Goal: Task Accomplishment & Management: Manage account settings

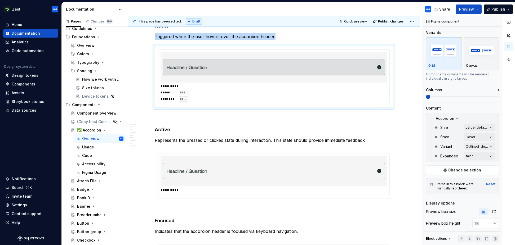
scroll to position [90, 0]
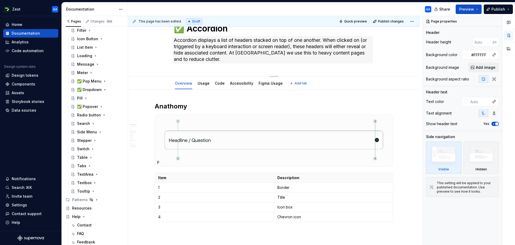
scroll to position [32, 0]
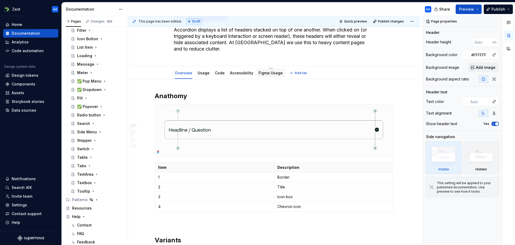
click at [268, 75] on div "Figma Usage" at bounding box center [270, 72] width 24 height 5
click at [264, 72] on link "Figma Usage" at bounding box center [270, 73] width 24 height 5
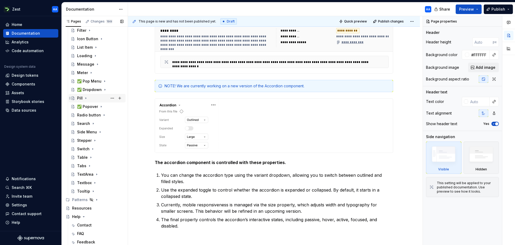
scroll to position [128, 0]
click at [97, 82] on div "✅ Pop Menu" at bounding box center [89, 81] width 24 height 5
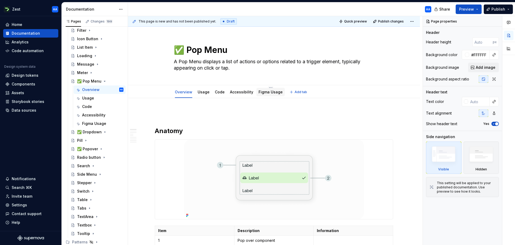
click at [266, 91] on link "Figma Usage" at bounding box center [270, 92] width 24 height 5
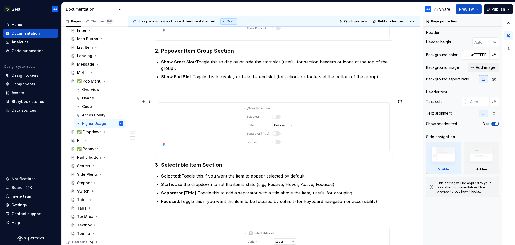
scroll to position [301, 0]
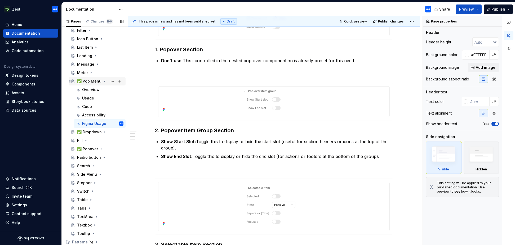
click at [104, 81] on icon "Page tree" at bounding box center [104, 81] width 1 height 1
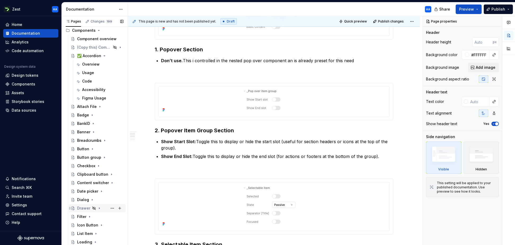
scroll to position [163, 0]
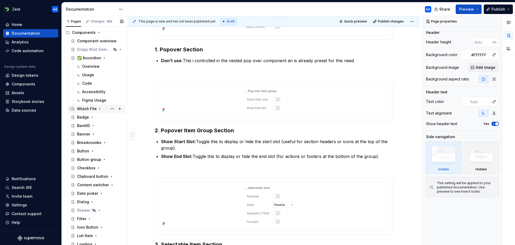
click at [89, 108] on div "Attach File" at bounding box center [87, 108] width 20 height 5
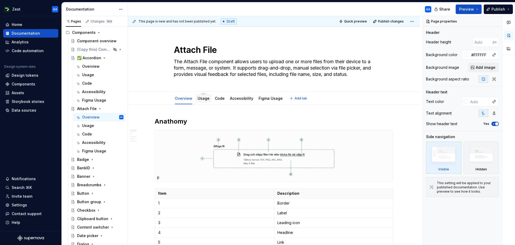
click at [201, 100] on link "Usage" at bounding box center [204, 98] width 12 height 5
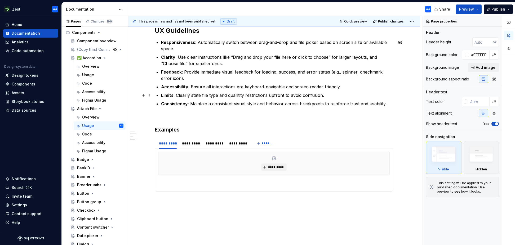
scroll to position [406, 0]
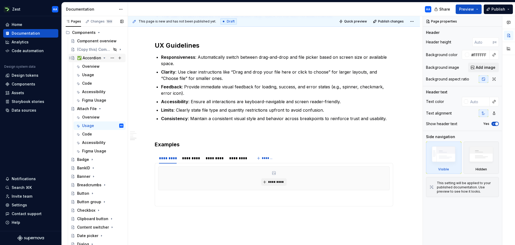
click at [84, 57] on div "✅ Accordion" at bounding box center [89, 57] width 24 height 5
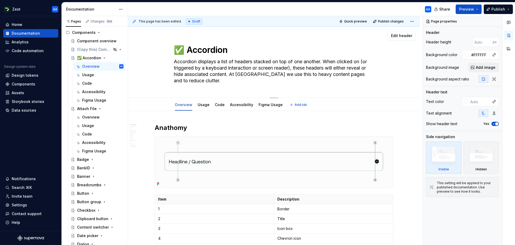
drag, startPoint x: 186, startPoint y: 50, endPoint x: 181, endPoint y: 50, distance: 5.3
click at [181, 50] on textarea "✅ Accordion" at bounding box center [273, 50] width 200 height 13
click at [87, 106] on div "Attach File" at bounding box center [87, 108] width 20 height 5
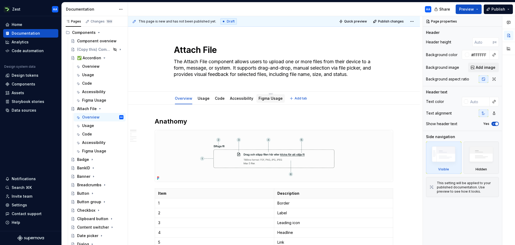
click at [266, 98] on link "Figma Usage" at bounding box center [270, 98] width 24 height 5
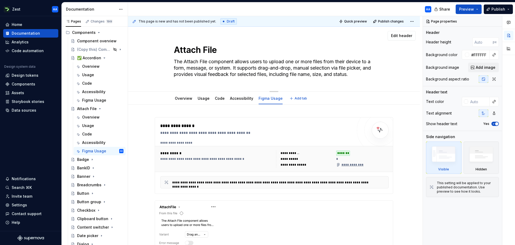
click at [177, 52] on textarea "Attach File" at bounding box center [273, 50] width 200 height 13
click at [176, 51] on textarea "Attach File" at bounding box center [273, 50] width 200 height 13
paste textarea "✅"
type textarea "*"
type textarea "✅Attach File"
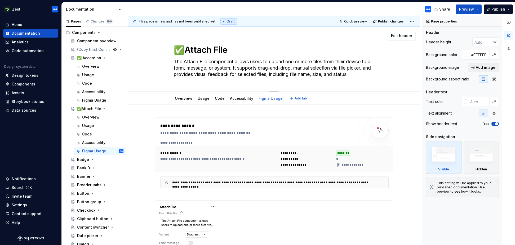
type textarea "*"
type textarea "✅ Attach File"
type textarea "*"
type textarea "✅ Attach File"
click at [162, 55] on div "✅ Attach File The Attach File component allows users to upload one or more file…" at bounding box center [273, 59] width 249 height 65
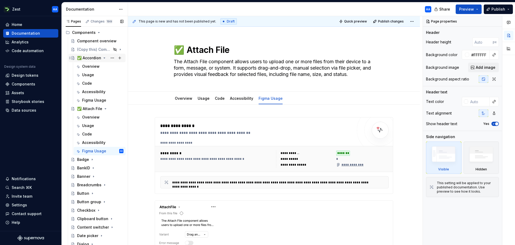
click at [104, 58] on icon "Page tree" at bounding box center [104, 58] width 1 height 1
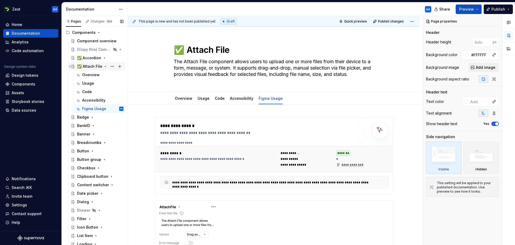
click at [104, 64] on icon "Page tree" at bounding box center [105, 66] width 4 height 4
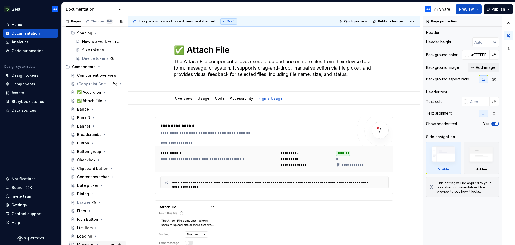
scroll to position [118, 0]
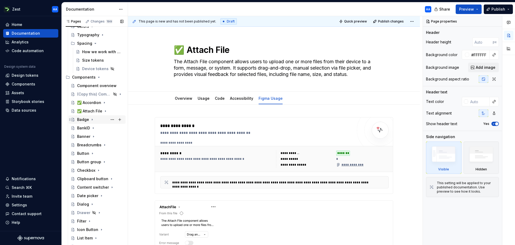
click at [86, 120] on div "Badge" at bounding box center [83, 119] width 12 height 5
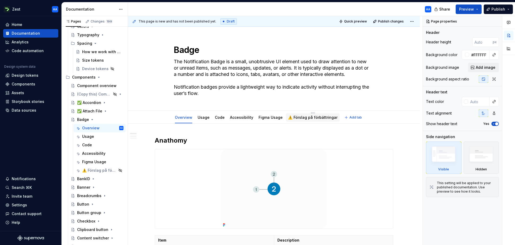
click at [310, 117] on link "⚠️ Förslag på förbättringar" at bounding box center [313, 117] width 50 height 5
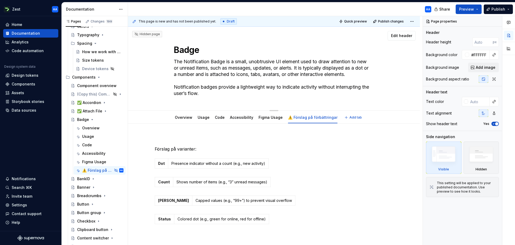
click at [156, 103] on div "Badge The Notification Badge is a small, unobtrusive UI element used to draw at…" at bounding box center [273, 69] width 249 height 84
click at [310, 113] on html "Zest AA Home Documentation Analytics Code automation Design system data Design …" at bounding box center [257, 122] width 515 height 245
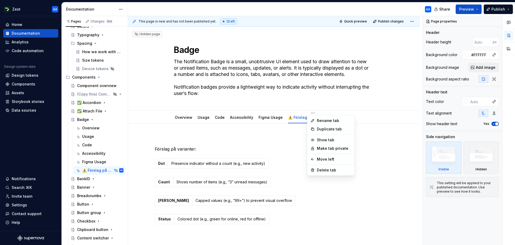
click at [296, 129] on html "Zest AA Home Documentation Analytics Code automation Design system data Design …" at bounding box center [257, 122] width 515 height 245
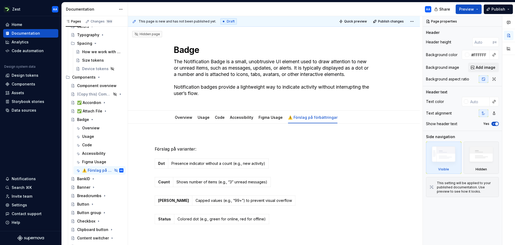
click at [296, 129] on div "Förslag på varianter: Dot Presence indicator without a count (e.g., new activit…" at bounding box center [274, 221] width 292 height 195
click at [302, 119] on link "⚠️ Förslag på förbättringar" at bounding box center [313, 117] width 50 height 5
click at [265, 118] on link "Figma Usage" at bounding box center [270, 117] width 24 height 5
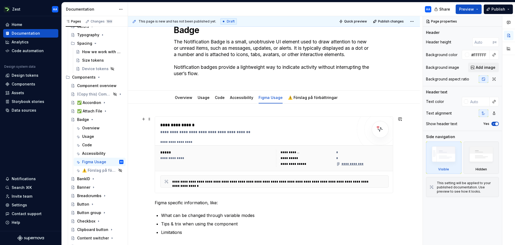
scroll to position [19, 0]
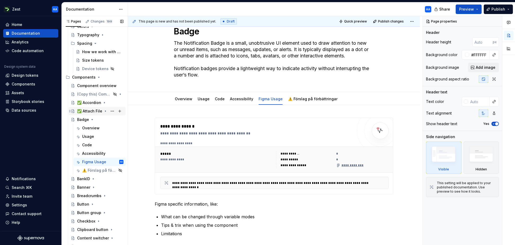
click at [89, 111] on div "✅ Attach File" at bounding box center [89, 111] width 25 height 5
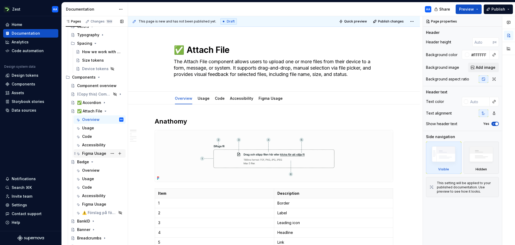
click at [93, 152] on div "Figma Usage" at bounding box center [94, 153] width 24 height 5
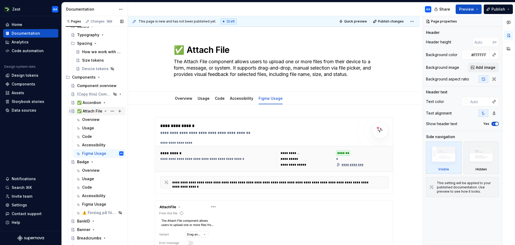
click at [105, 110] on icon "Page tree" at bounding box center [105, 111] width 4 height 4
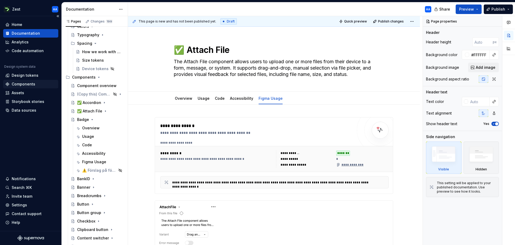
click at [29, 83] on div "Components" at bounding box center [24, 84] width 24 height 5
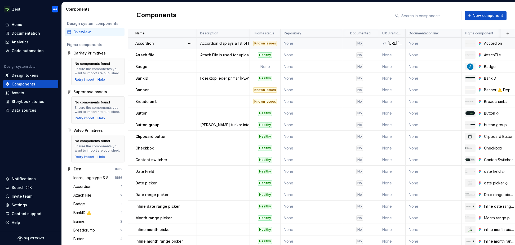
click at [358, 42] on div "No" at bounding box center [359, 43] width 7 height 5
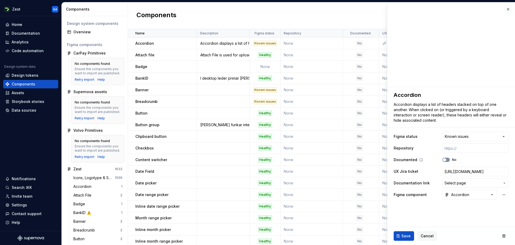
click at [447, 159] on button "No" at bounding box center [445, 160] width 7 height 4
click at [403, 236] on span "Save" at bounding box center [405, 236] width 9 height 5
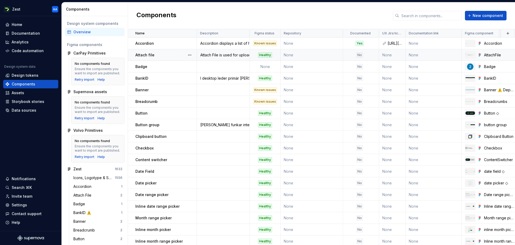
click at [359, 55] on div "No" at bounding box center [359, 54] width 7 height 5
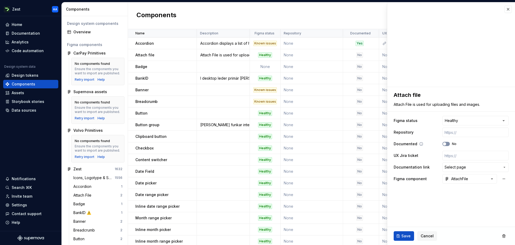
click at [449, 144] on button "No" at bounding box center [445, 144] width 7 height 4
click at [404, 239] on span "Save" at bounding box center [405, 236] width 9 height 5
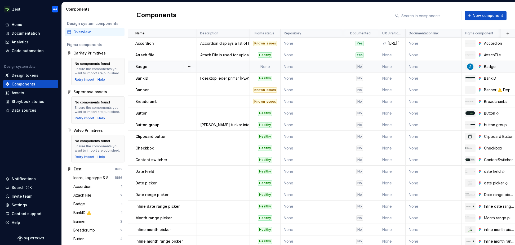
click at [267, 66] on td "None" at bounding box center [265, 67] width 31 height 12
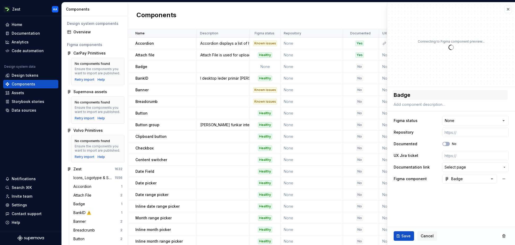
type textarea "*"
click at [470, 123] on html "Zest AA Home Documentation Analytics Code automation Design system data Design …" at bounding box center [257, 122] width 515 height 245
select select "**********"
click at [407, 233] on button "Save" at bounding box center [403, 236] width 20 height 10
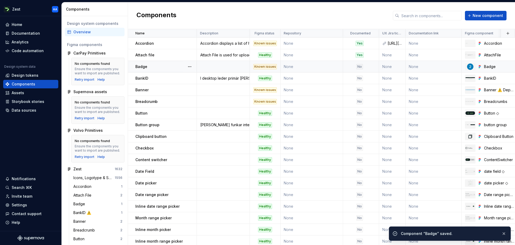
click at [359, 68] on div "No" at bounding box center [359, 66] width 7 height 5
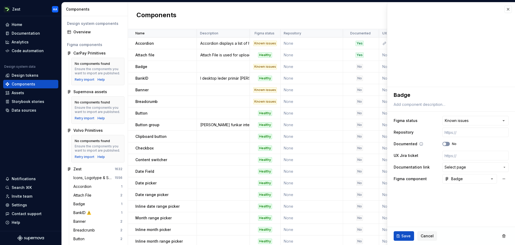
click at [446, 143] on icon "button" at bounding box center [444, 143] width 4 height 3
click at [406, 235] on span "Save" at bounding box center [405, 236] width 9 height 5
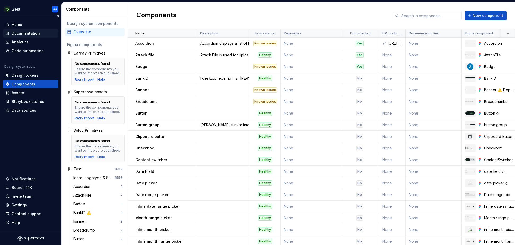
click at [25, 34] on div "Documentation" at bounding box center [26, 33] width 28 height 5
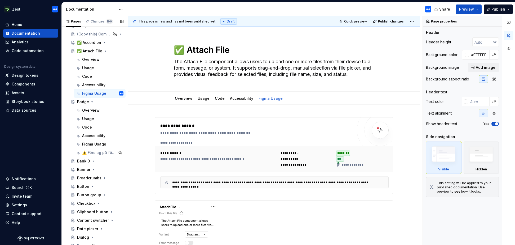
scroll to position [178, 0]
click at [92, 101] on icon "Page tree" at bounding box center [92, 102] width 4 height 4
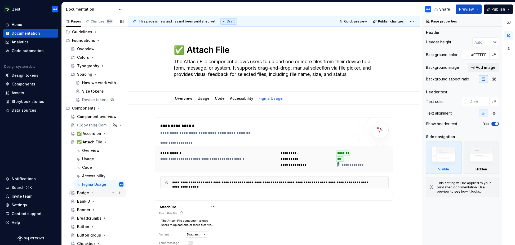
scroll to position [94, 0]
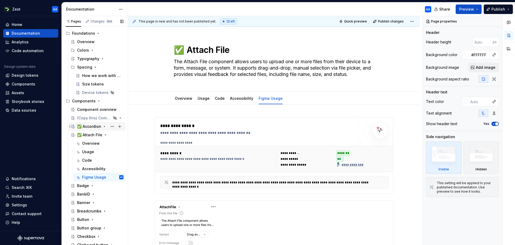
click at [94, 127] on div "✅ Accordion" at bounding box center [89, 126] width 24 height 5
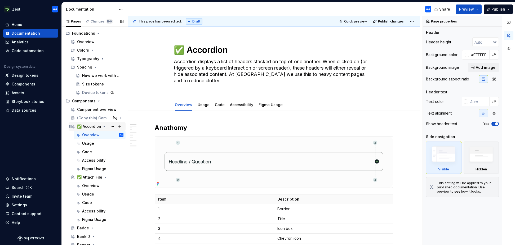
click at [104, 126] on icon "Page tree" at bounding box center [104, 126] width 4 height 4
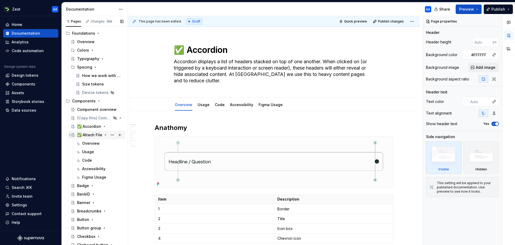
click at [104, 134] on icon "Page tree" at bounding box center [105, 135] width 4 height 4
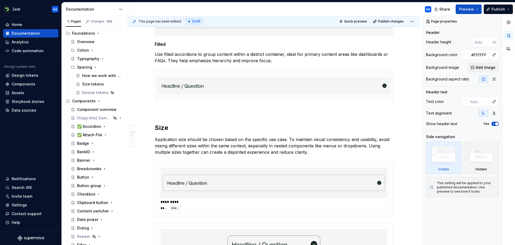
scroll to position [266, 0]
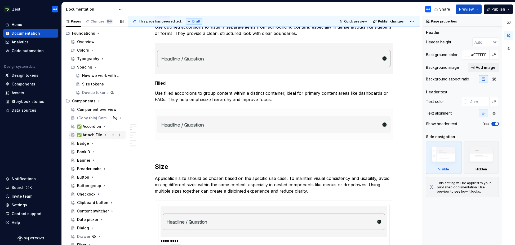
click at [92, 132] on div "✅ Attach File" at bounding box center [89, 134] width 25 height 5
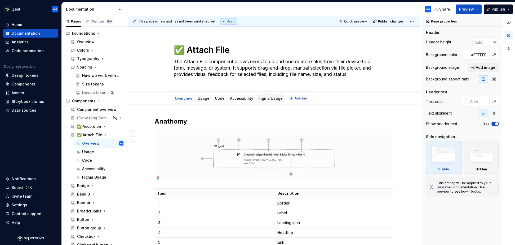
click at [267, 98] on link "Figma Usage" at bounding box center [270, 98] width 24 height 5
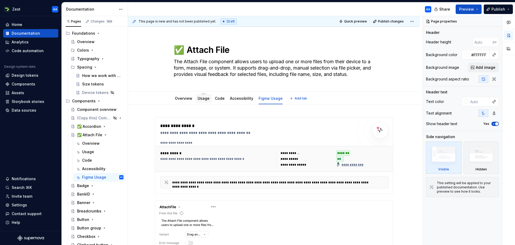
click at [205, 97] on link "Usage" at bounding box center [204, 98] width 12 height 5
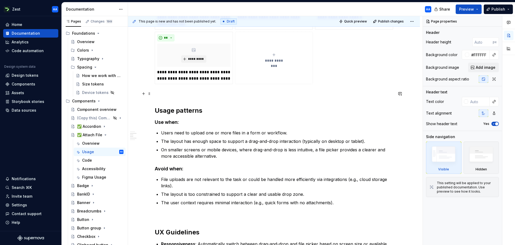
scroll to position [217, 0]
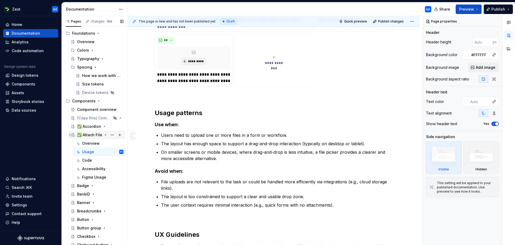
click at [104, 134] on icon "Page tree" at bounding box center [105, 135] width 4 height 4
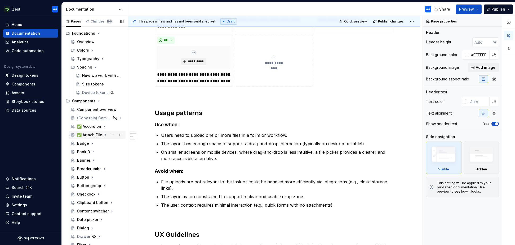
click at [99, 134] on div "✅ Attach File" at bounding box center [89, 134] width 25 height 5
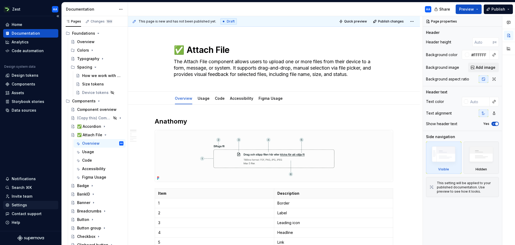
type textarea "*"
click at [21, 205] on div "Settings" at bounding box center [19, 205] width 15 height 5
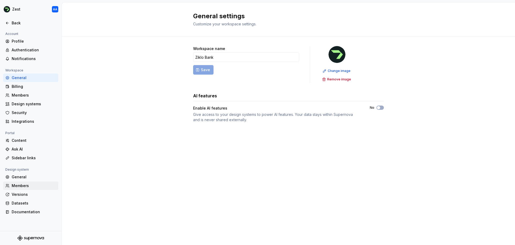
click at [25, 186] on div "Members" at bounding box center [34, 185] width 44 height 5
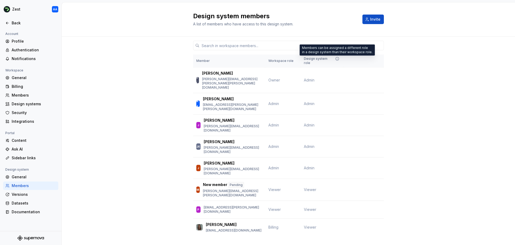
click at [336, 59] on icon at bounding box center [336, 58] width 3 height 3
click at [336, 59] on icon at bounding box center [337, 59] width 4 height 4
click at [21, 95] on div "Members" at bounding box center [34, 95] width 44 height 5
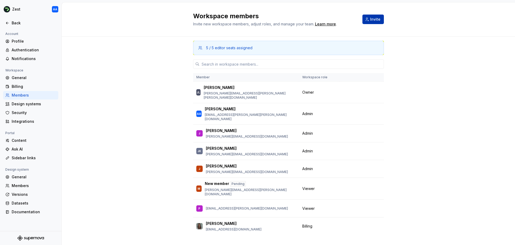
click at [375, 20] on span "Invite" at bounding box center [375, 19] width 10 height 5
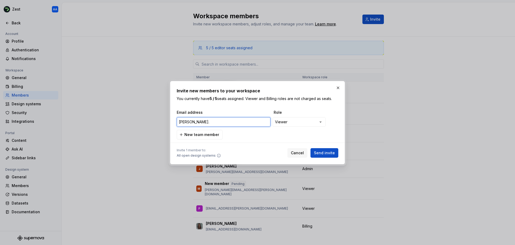
drag, startPoint x: 190, startPoint y: 122, endPoint x: 173, endPoint y: 122, distance: 16.9
click at [173, 122] on div "**********" at bounding box center [257, 122] width 175 height 83
paste input "[PERSON_NAME][EMAIL_ADDRESS][DOMAIN_NAME]"
type input "[PERSON_NAME][EMAIL_ADDRESS][PERSON_NAME][DOMAIN_NAME]"
click at [281, 133] on div "**********" at bounding box center [258, 125] width 162 height 30
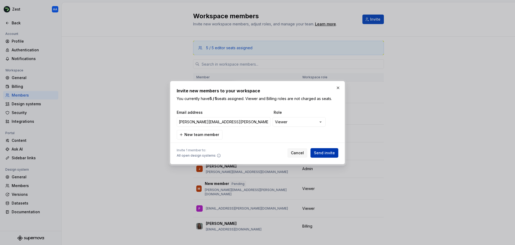
click at [327, 153] on span "Send invite" at bounding box center [324, 152] width 21 height 5
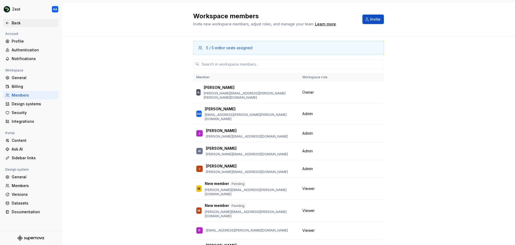
click at [10, 23] on div "Back" at bounding box center [30, 22] width 51 height 5
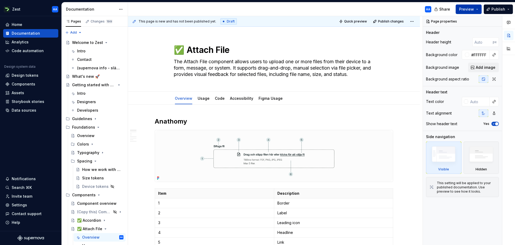
click at [468, 10] on span "Preview" at bounding box center [466, 9] width 15 height 5
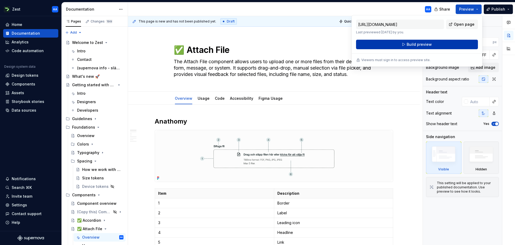
click at [411, 45] on span "Build preview" at bounding box center [418, 44] width 25 height 5
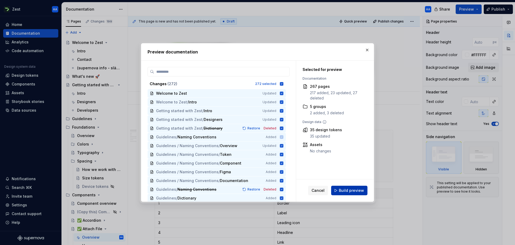
click at [354, 192] on span "Build preview" at bounding box center [351, 190] width 25 height 5
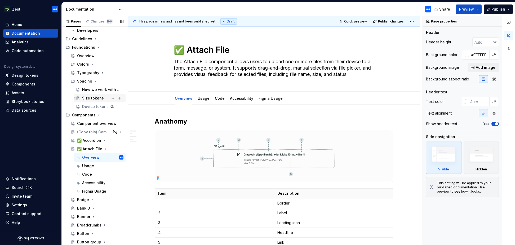
scroll to position [83, 0]
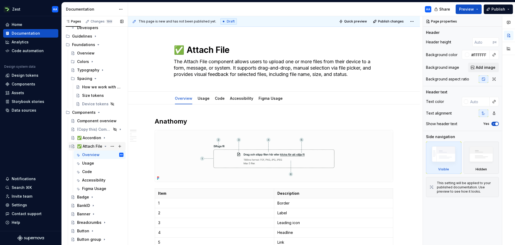
click at [105, 146] on icon "Page tree" at bounding box center [105, 146] width 4 height 4
click at [84, 156] on div "Badge" at bounding box center [83, 154] width 12 height 5
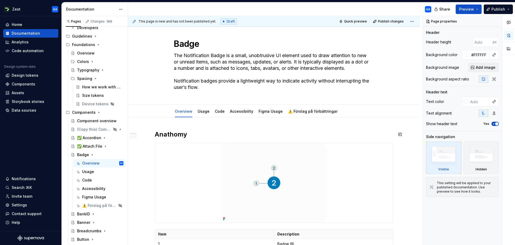
scroll to position [6, 0]
click at [203, 114] on link "Usage" at bounding box center [204, 111] width 12 height 5
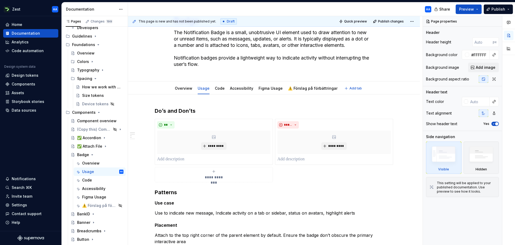
type textarea "*"
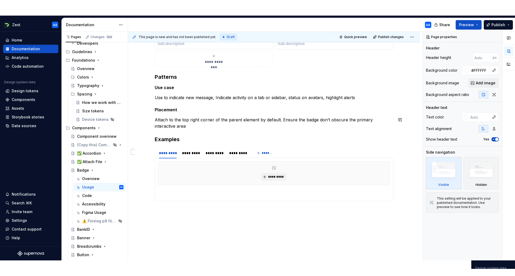
scroll to position [136, 0]
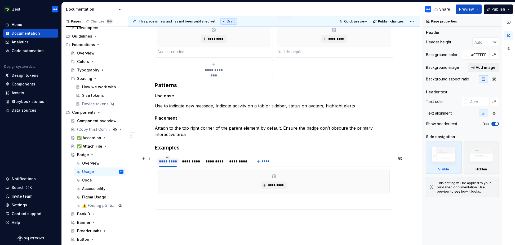
click at [175, 161] on div "*********" at bounding box center [168, 161] width 18 height 5
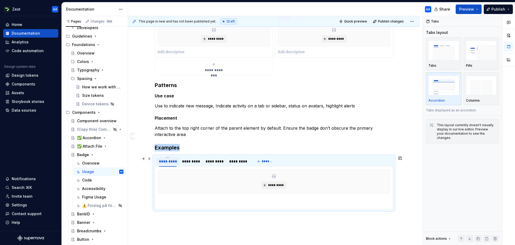
click at [175, 161] on div "*********" at bounding box center [168, 161] width 18 height 5
click at [173, 160] on div "*********" at bounding box center [168, 161] width 18 height 5
type input "*********"
click at [173, 160] on input "*********" at bounding box center [168, 161] width 22 height 10
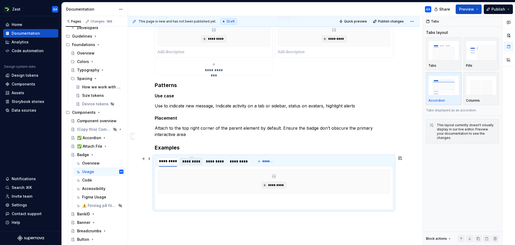
click at [183, 163] on div "*********" at bounding box center [191, 161] width 18 height 5
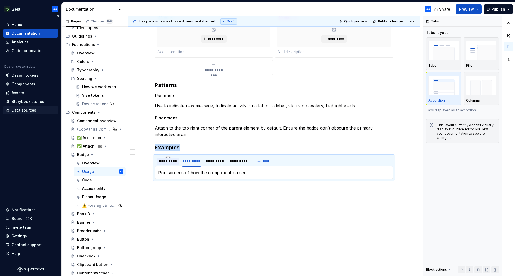
click at [26, 111] on div "Data sources" at bounding box center [24, 110] width 25 height 5
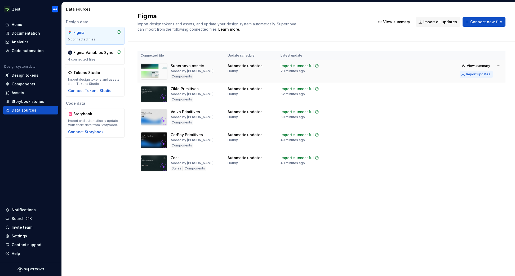
click at [478, 73] on div "Import updates" at bounding box center [478, 74] width 24 height 4
click at [24, 33] on div "Documentation" at bounding box center [26, 33] width 28 height 5
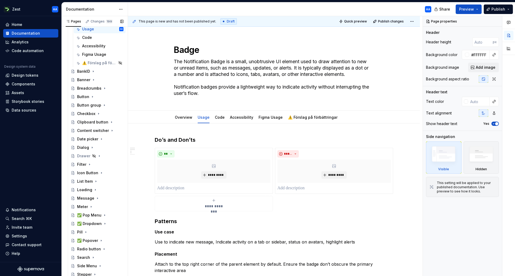
scroll to position [293, 0]
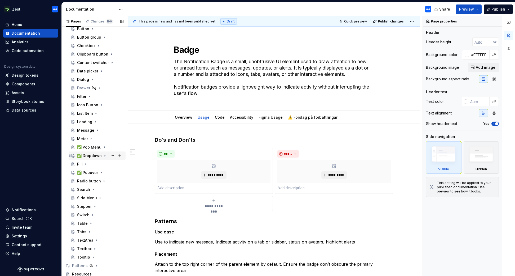
click at [93, 154] on div "✅ Dropdown" at bounding box center [89, 155] width 25 height 5
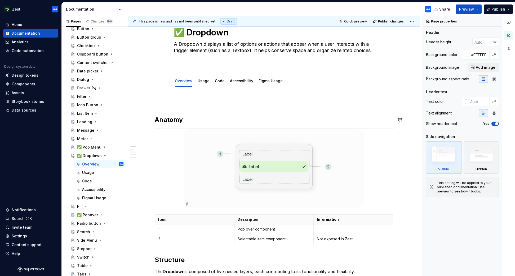
scroll to position [16, 0]
click at [267, 84] on div "Figma Usage" at bounding box center [270, 81] width 24 height 5
click at [205, 84] on div "Usage" at bounding box center [204, 81] width 12 height 5
click at [205, 83] on link "Usage" at bounding box center [204, 82] width 12 height 5
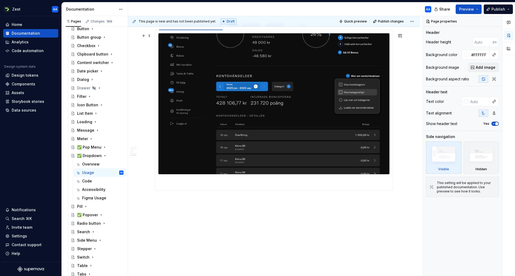
scroll to position [386, 0]
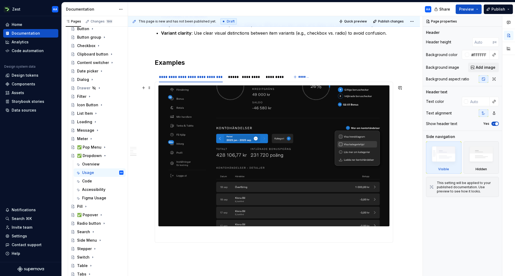
click at [196, 118] on img at bounding box center [273, 156] width 231 height 141
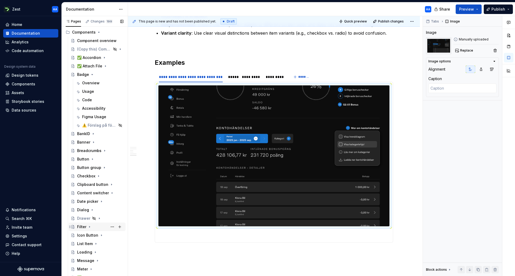
scroll to position [137, 0]
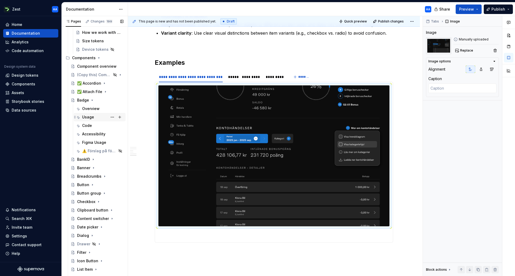
click at [89, 116] on div "Usage" at bounding box center [88, 117] width 12 height 5
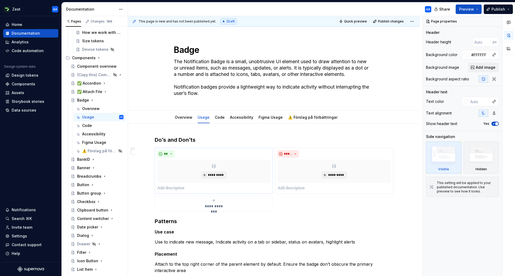
scroll to position [171, 0]
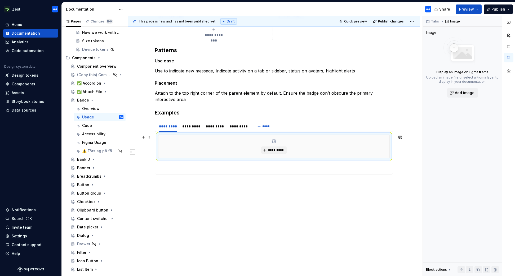
click at [230, 146] on div "*********" at bounding box center [273, 146] width 231 height 23
click at [274, 149] on span "*********" at bounding box center [276, 150] width 16 height 4
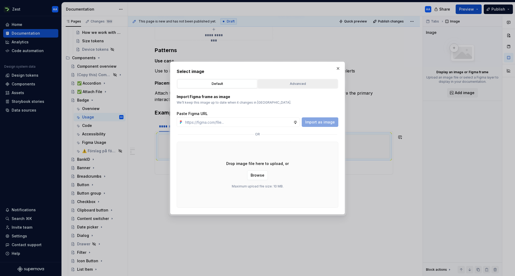
click at [285, 83] on div "Advanced" at bounding box center [297, 83] width 76 height 5
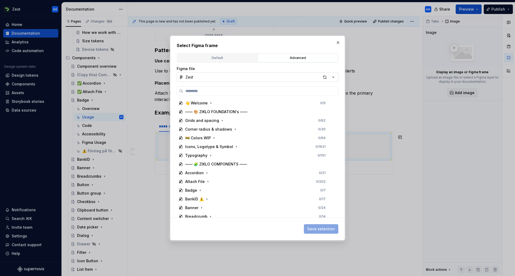
click at [332, 77] on icon "button" at bounding box center [332, 77] width 5 height 5
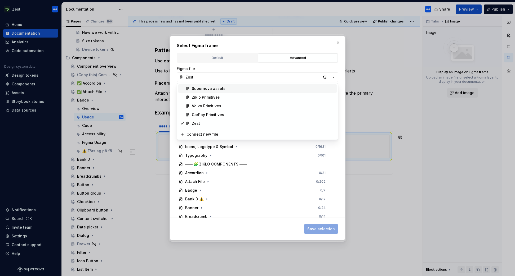
click at [239, 86] on div "Supernova assets" at bounding box center [263, 88] width 143 height 5
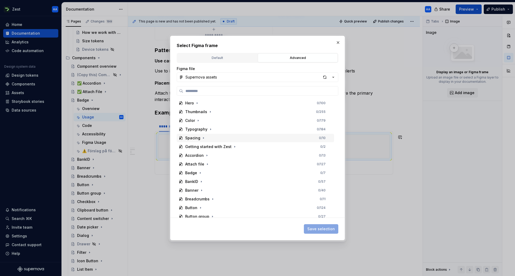
scroll to position [3, 0]
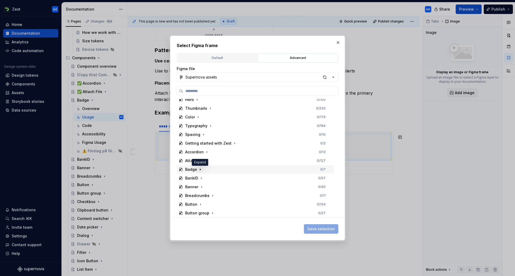
click at [201, 170] on icon "button" at bounding box center [200, 170] width 4 height 4
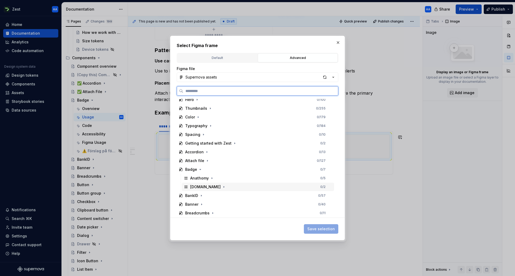
click at [200, 189] on div "[DOMAIN_NAME]" at bounding box center [205, 187] width 30 height 5
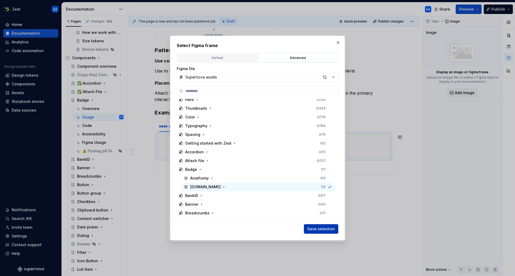
click at [321, 229] on span "Save selection" at bounding box center [321, 229] width 28 height 5
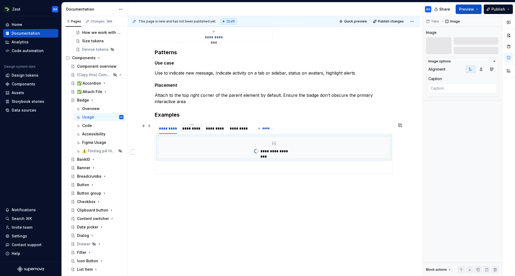
click at [193, 126] on div "*********" at bounding box center [191, 128] width 18 height 5
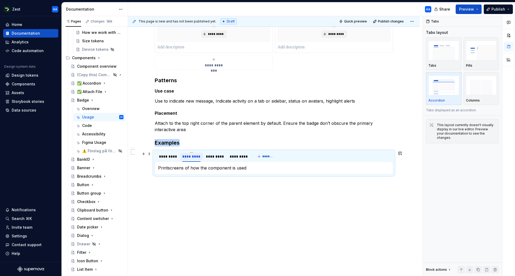
scroll to position [141, 0]
click at [191, 153] on html "Zest AA Home Documentation Analytics Code automation Design system data Design …" at bounding box center [257, 138] width 515 height 276
drag, startPoint x: 207, startPoint y: 195, endPoint x: 205, endPoint y: 182, distance: 13.3
click at [207, 195] on div "Delete tab" at bounding box center [217, 196] width 34 height 5
click at [193, 152] on html "Zest AA Home Documentation Analytics Code automation Design system data Design …" at bounding box center [257, 138] width 515 height 276
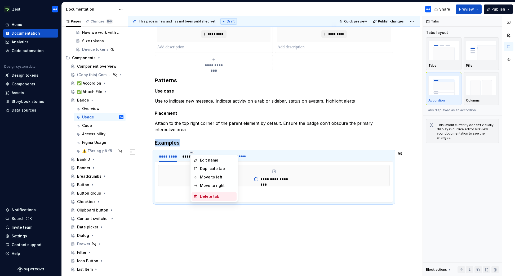
click at [204, 195] on div "Delete tab" at bounding box center [217, 196] width 34 height 5
click at [191, 153] on html "Zest AA Home Documentation Analytics Code automation Design system data Design …" at bounding box center [257, 138] width 515 height 276
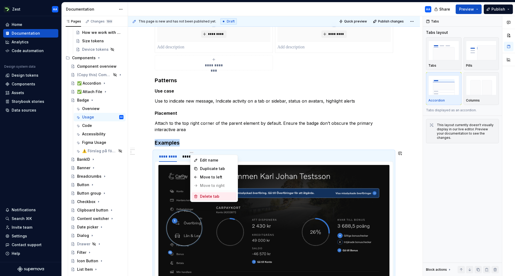
click at [203, 197] on div "Delete tab" at bounding box center [217, 196] width 34 height 5
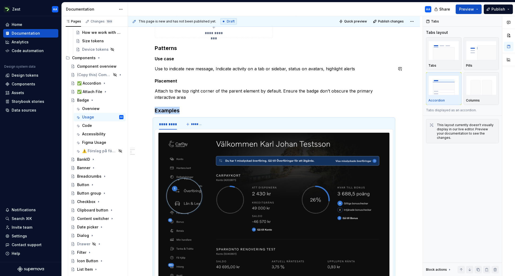
scroll to position [172, 0]
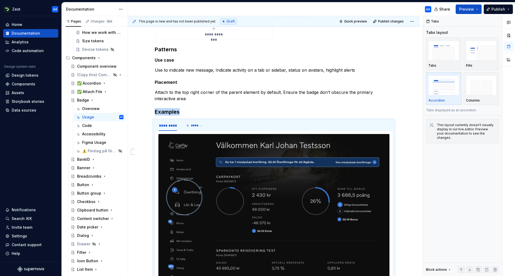
click at [159, 86] on div "**********" at bounding box center [274, 140] width 238 height 353
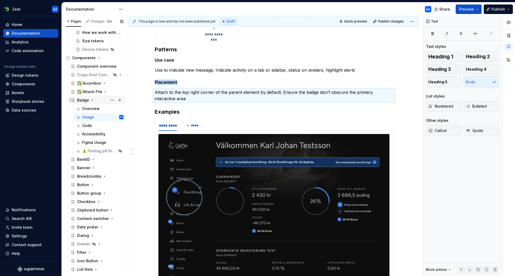
click at [81, 100] on div "Badge" at bounding box center [83, 100] width 12 height 5
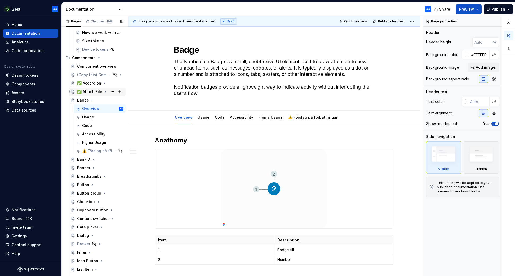
click at [81, 91] on div "✅ Attach File" at bounding box center [89, 91] width 25 height 5
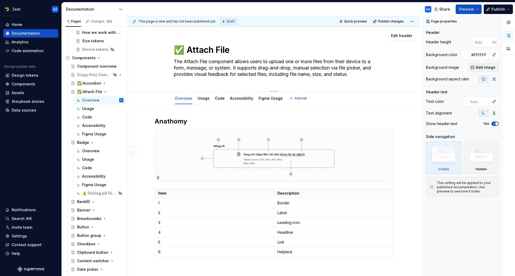
click at [180, 50] on textarea "✅ Attach File" at bounding box center [273, 50] width 200 height 13
click at [184, 50] on textarea "✅ Attach File" at bounding box center [273, 50] width 200 height 13
drag, startPoint x: 186, startPoint y: 50, endPoint x: 177, endPoint y: 51, distance: 9.0
click at [177, 51] on textarea "✅ Attach File" at bounding box center [273, 50] width 200 height 13
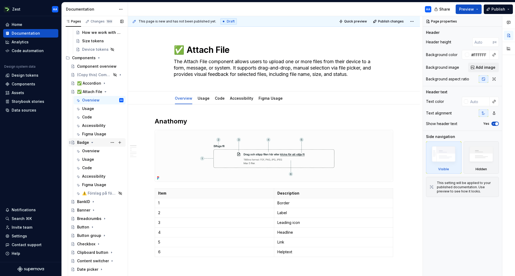
click at [82, 144] on div "Badge" at bounding box center [83, 142] width 12 height 5
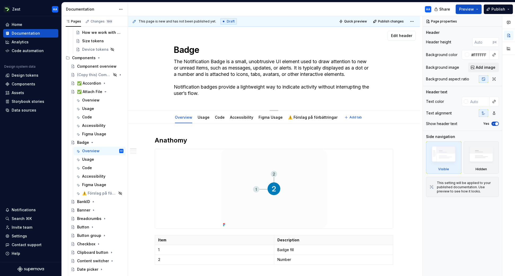
click at [176, 51] on textarea "Badge" at bounding box center [273, 50] width 200 height 13
click at [174, 51] on textarea "Badge" at bounding box center [273, 50] width 200 height 13
paste textarea "✅"
type textarea "*"
type textarea "✅ Badge"
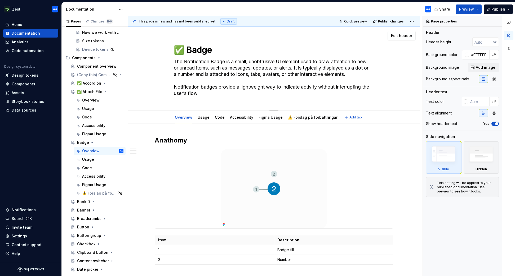
type textarea "*"
type textarea "✅ Badge"
type textarea "*"
type textarea "✅ Badge"
click at [96, 141] on icon "Page tree" at bounding box center [98, 143] width 4 height 4
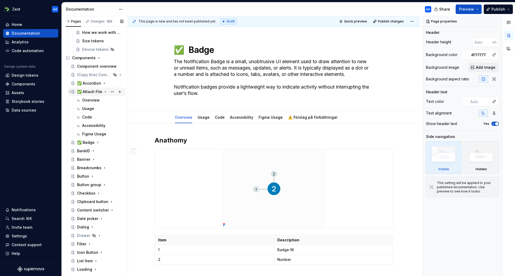
click at [105, 91] on icon "Page tree" at bounding box center [105, 92] width 4 height 4
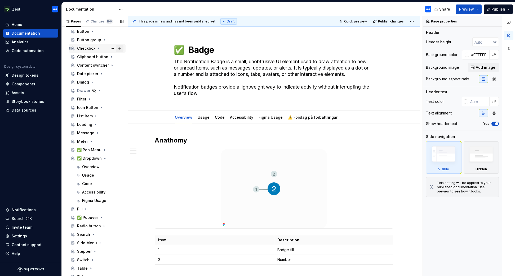
scroll to position [276, 0]
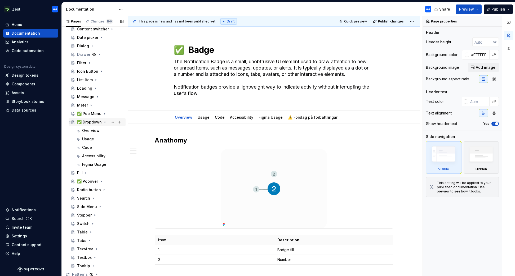
click at [104, 122] on icon "Page tree" at bounding box center [104, 122] width 1 height 1
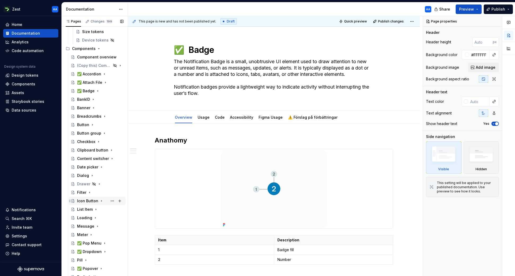
scroll to position [122, 0]
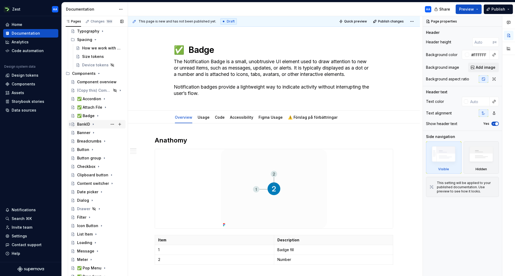
click at [81, 124] on div "BankID" at bounding box center [83, 124] width 13 height 5
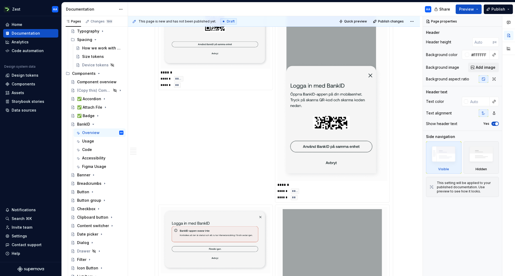
scroll to position [1135, 0]
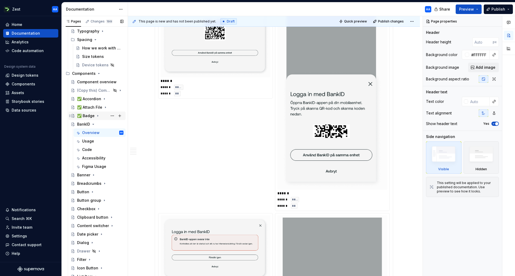
click at [88, 117] on div "✅ Badge" at bounding box center [85, 115] width 17 height 5
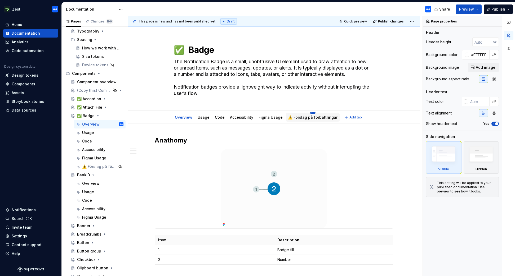
click at [311, 113] on html "Zest AA Home Documentation Analytics Code automation Design system data Design …" at bounding box center [257, 138] width 515 height 276
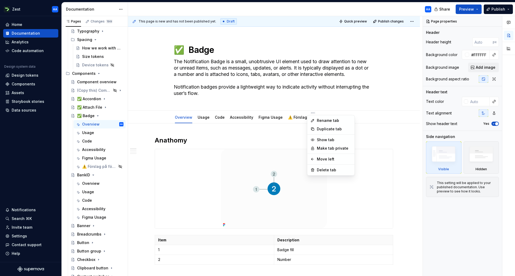
click at [266, 115] on html "Zest AA Home Documentation Analytics Code automation Design system data Design …" at bounding box center [257, 138] width 515 height 276
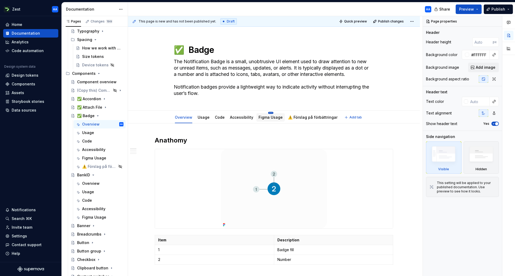
click at [269, 113] on html "Zest AA Home Documentation Analytics Code automation Design system data Design …" at bounding box center [257, 138] width 515 height 276
click at [341, 133] on html "Zest AA Home Documentation Analytics Code automation Design system data Design …" at bounding box center [257, 138] width 515 height 276
type textarea "*"
